Goal: Transaction & Acquisition: Obtain resource

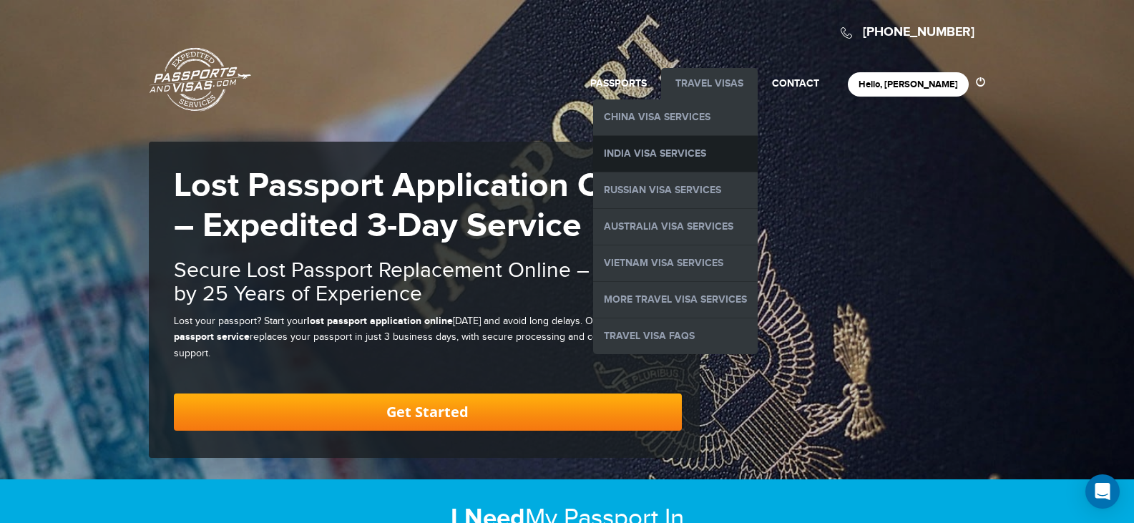
click at [720, 155] on link "India Visa Services" at bounding box center [675, 154] width 165 height 36
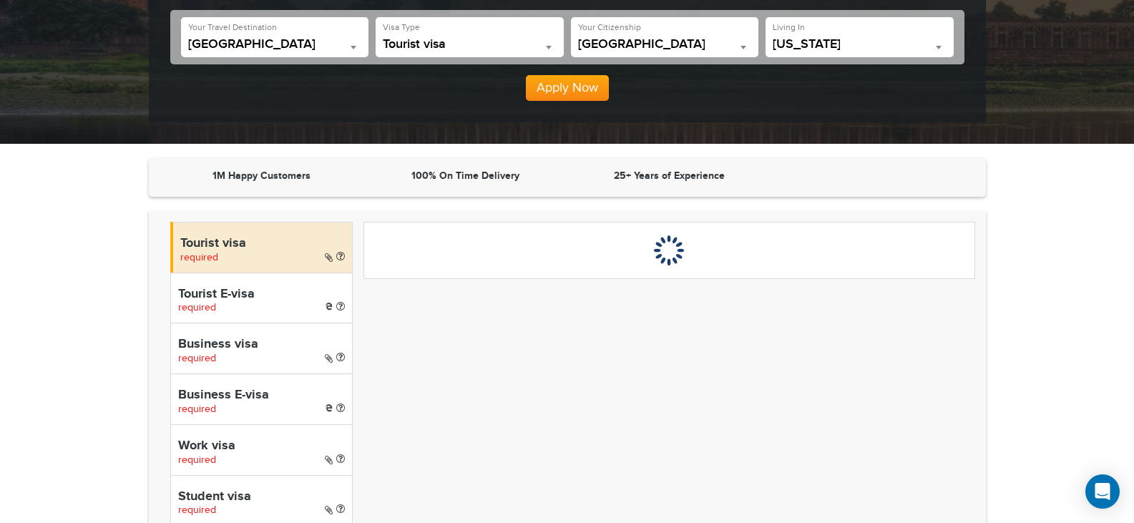
scroll to position [358, 0]
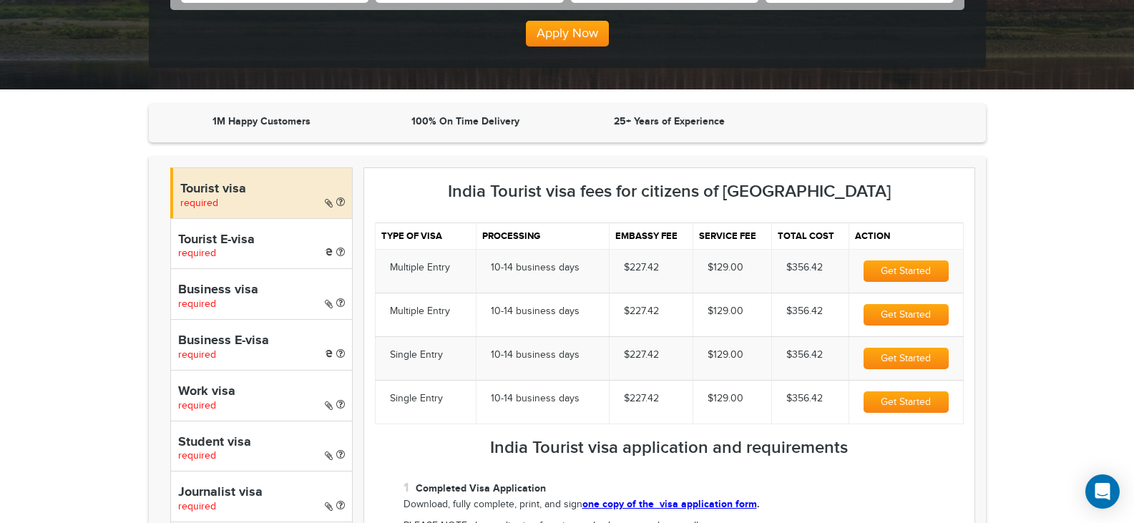
click at [252, 245] on h4 "Tourist E-visa" at bounding box center [261, 240] width 167 height 14
select select "*****"
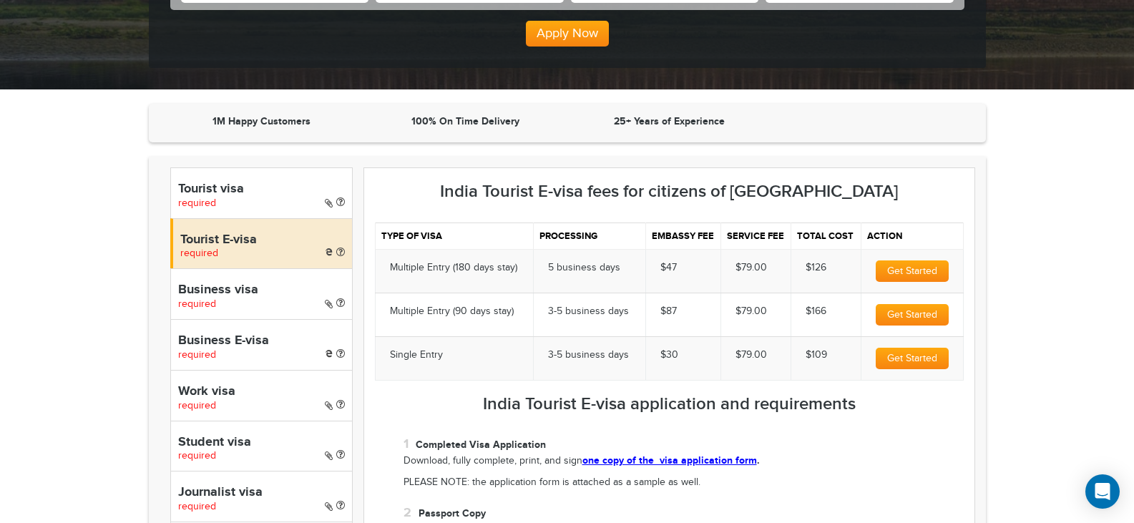
click at [775, 137] on div "1M Happy Customers 100% On Time Delivery 25+ Years of Experience" at bounding box center [567, 123] width 837 height 39
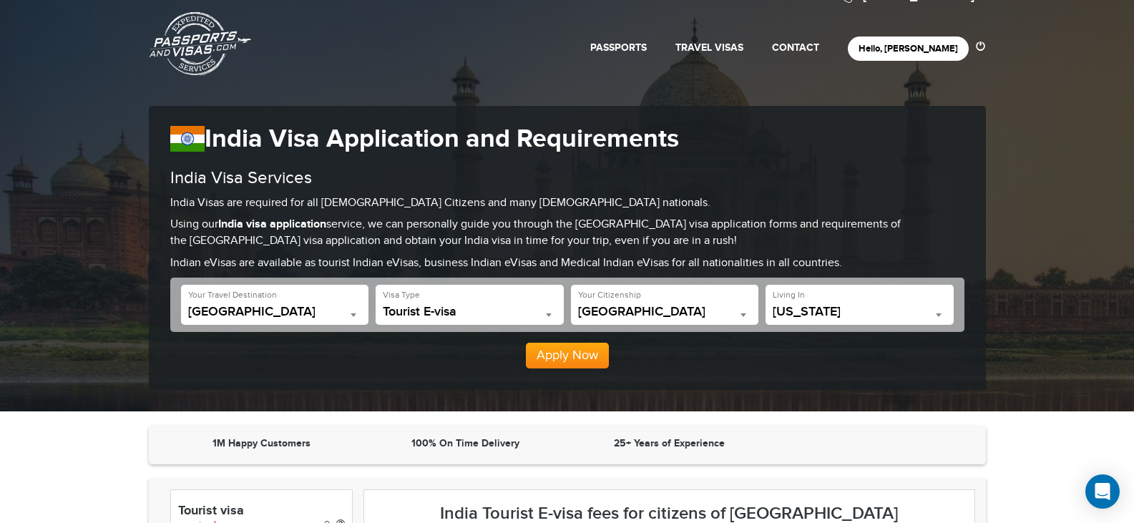
scroll to position [72, 0]
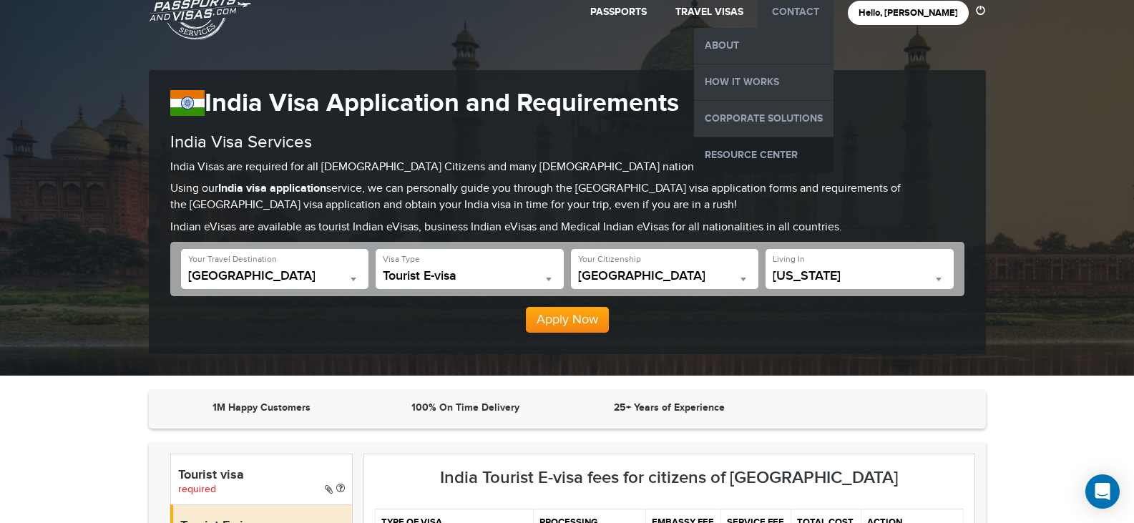
click at [802, 152] on link "Resource Center" at bounding box center [763, 155] width 139 height 36
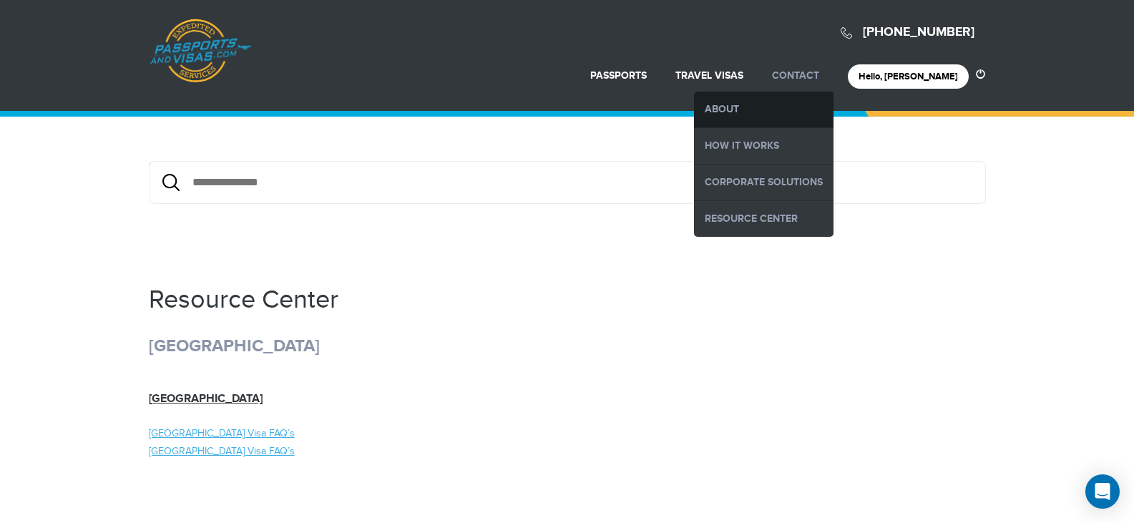
click at [774, 106] on link "About" at bounding box center [763, 110] width 139 height 36
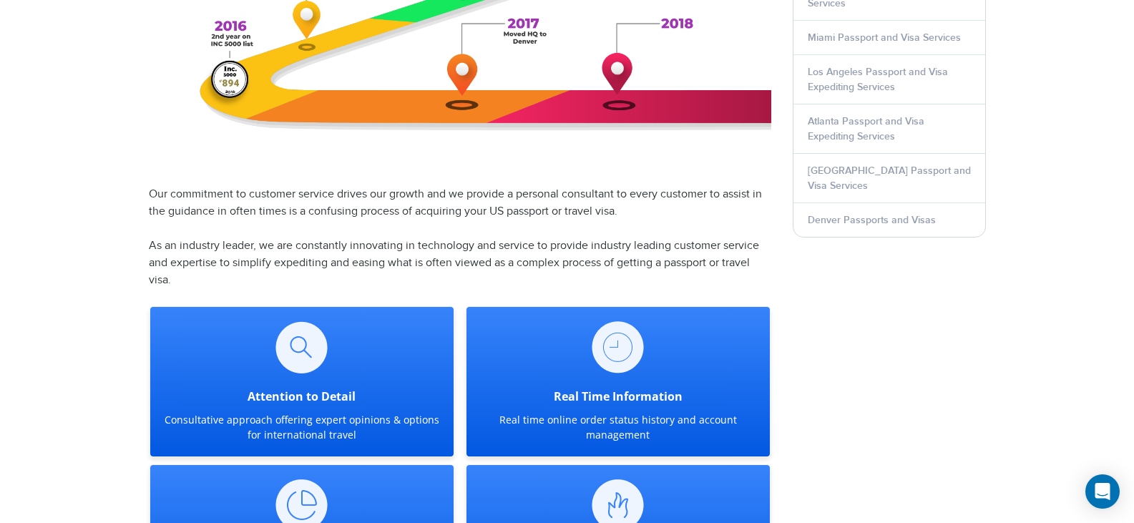
scroll to position [930, 0]
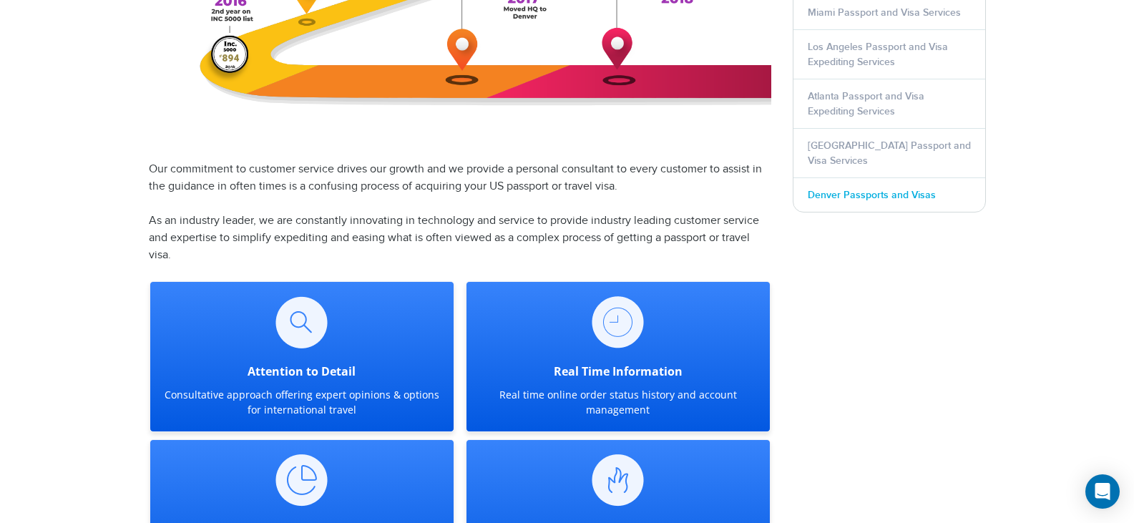
click at [849, 189] on link "Denver Passports and Visas" at bounding box center [872, 195] width 128 height 12
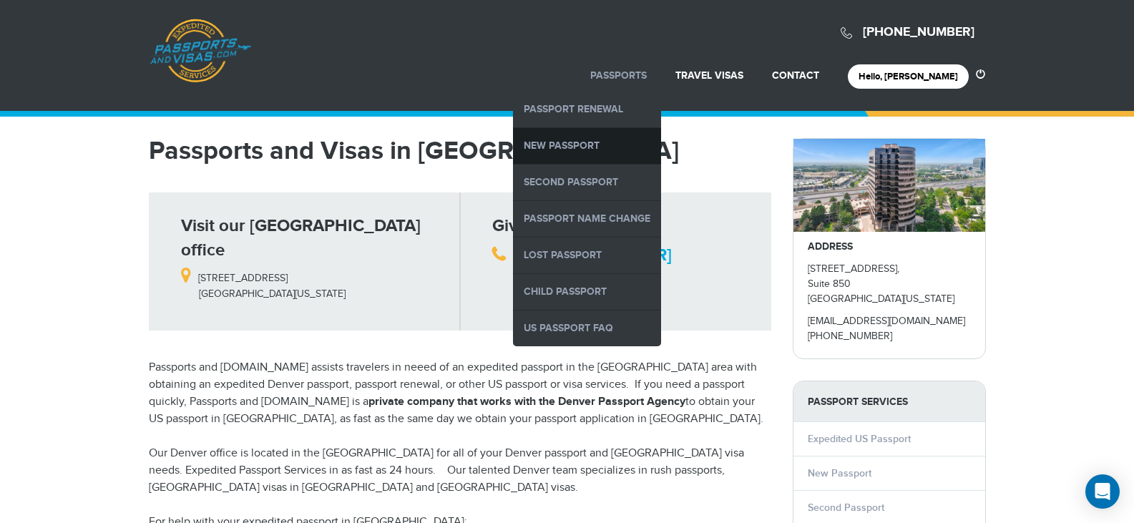
click at [626, 144] on link "New Passport" at bounding box center [587, 146] width 148 height 36
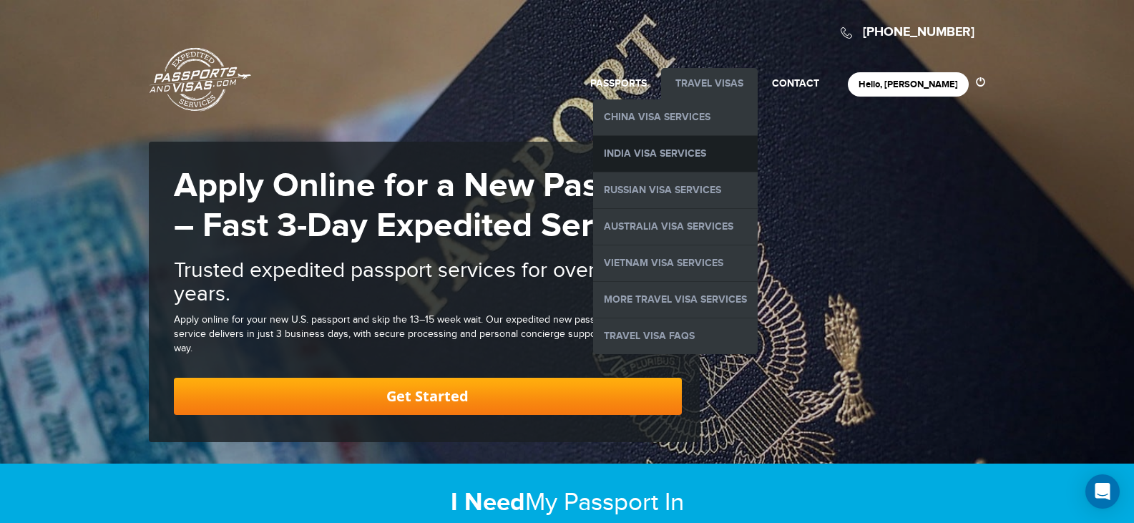
click at [739, 149] on link "India Visa Services" at bounding box center [675, 154] width 165 height 36
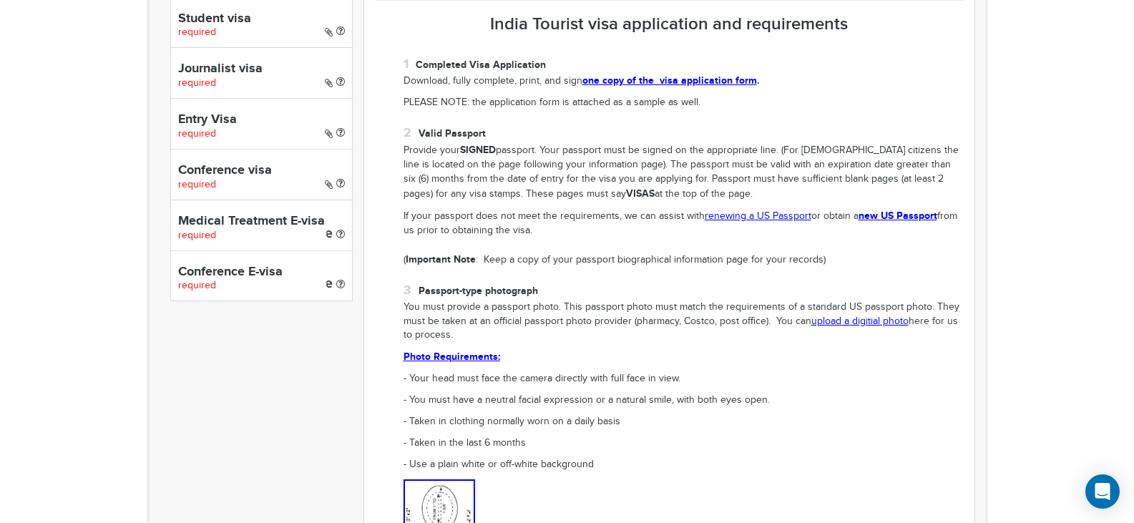
scroll to position [710, 0]
